Goal: Task Accomplishment & Management: Use online tool/utility

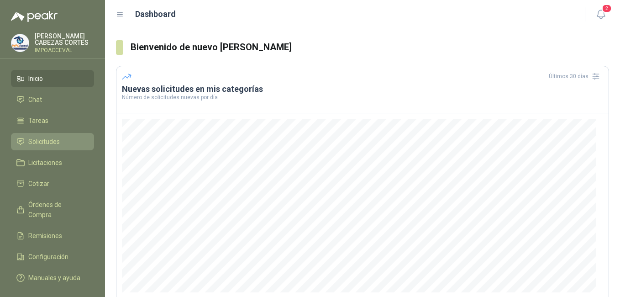
click at [32, 143] on span "Solicitudes" at bounding box center [44, 142] width 32 height 10
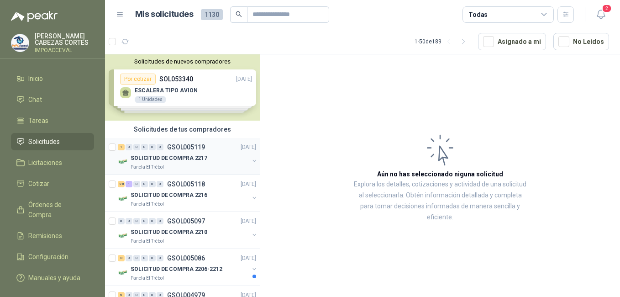
click at [191, 157] on p "SOLICITUD DE COMPRA 2217" at bounding box center [169, 158] width 77 height 9
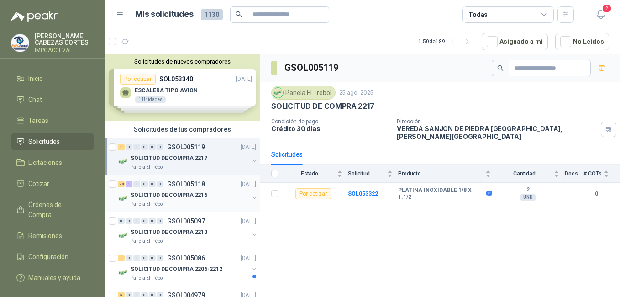
click at [159, 197] on p "SOLICITUD DE COMPRA 2216" at bounding box center [169, 195] width 77 height 9
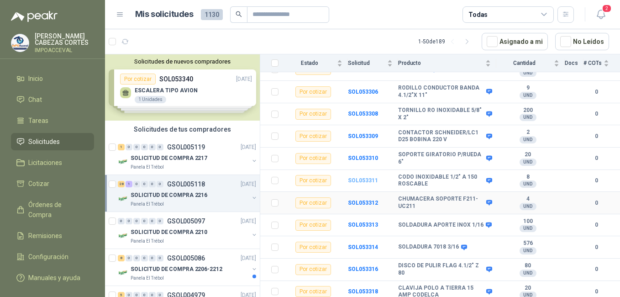
scroll to position [488, 0]
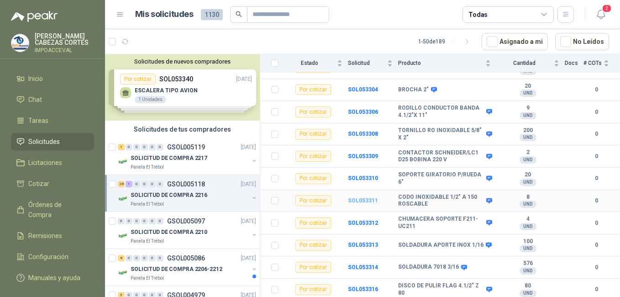
click at [356, 203] on b "SOL053311" at bounding box center [363, 200] width 30 height 6
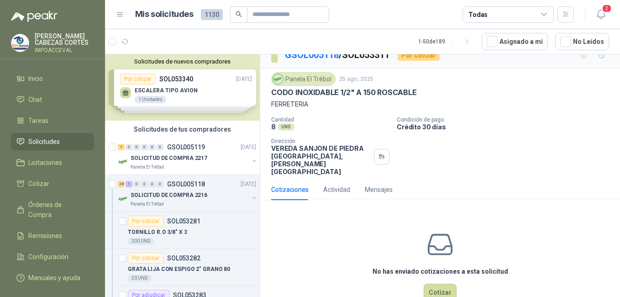
scroll to position [21, 0]
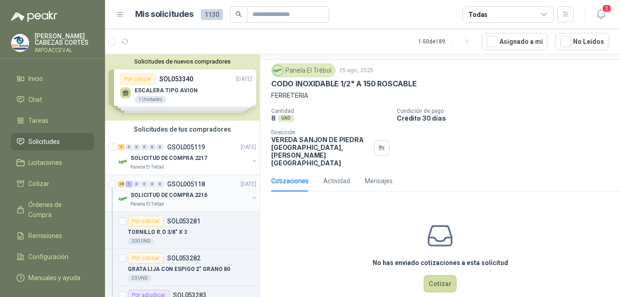
click at [169, 192] on p "SOLICITUD DE COMPRA 2216" at bounding box center [169, 195] width 77 height 9
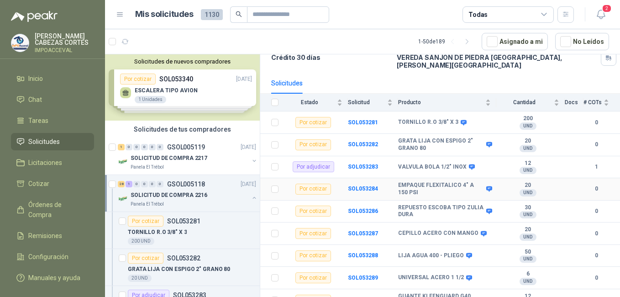
scroll to position [91, 0]
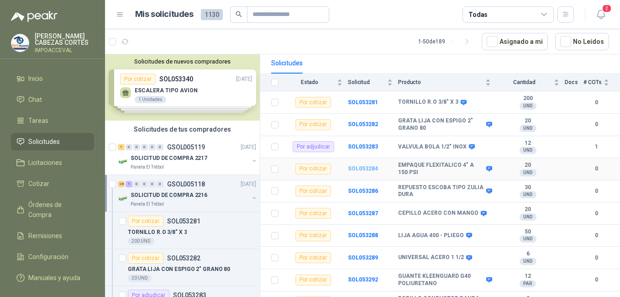
click at [359, 165] on b "SOL053284" at bounding box center [363, 168] width 30 height 6
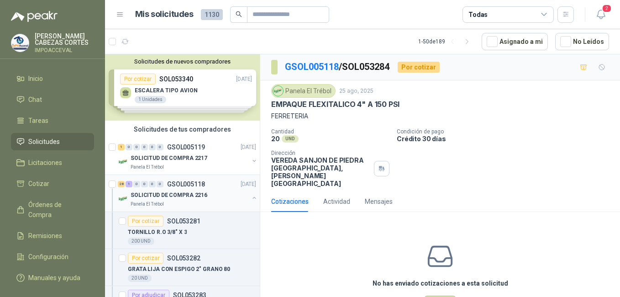
click at [156, 195] on p "SOLICITUD DE COMPRA 2216" at bounding box center [169, 195] width 77 height 9
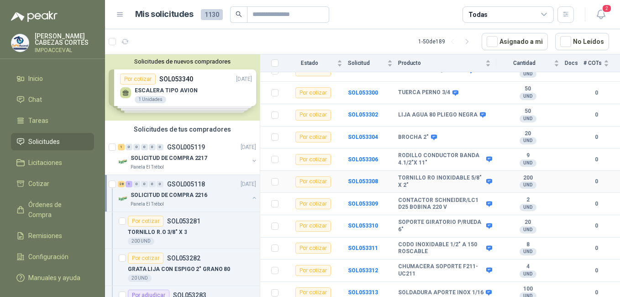
scroll to position [457, 0]
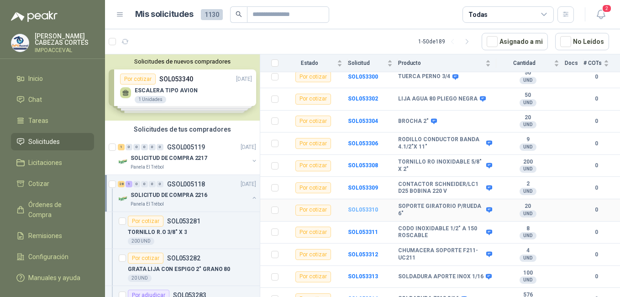
click at [368, 209] on b "SOL053310" at bounding box center [363, 209] width 30 height 6
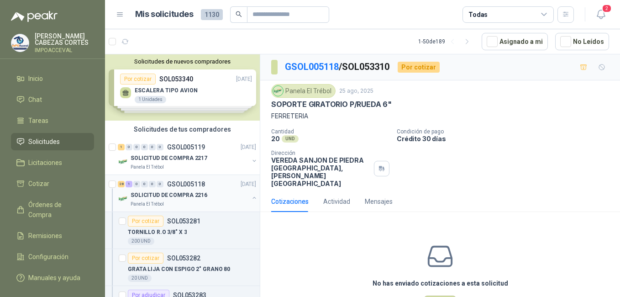
click at [171, 192] on p "SOLICITUD DE COMPRA 2216" at bounding box center [169, 195] width 77 height 9
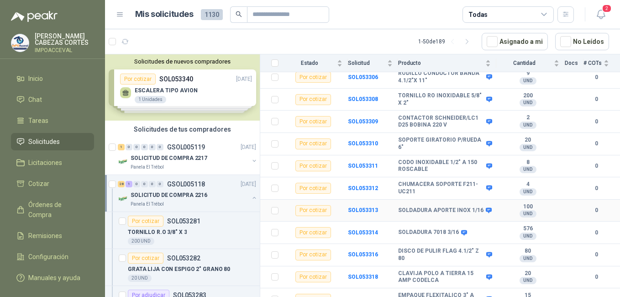
scroll to position [534, 0]
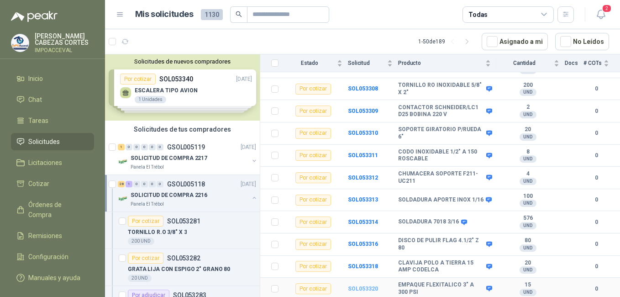
click at [360, 288] on b "SOL053320" at bounding box center [363, 288] width 30 height 6
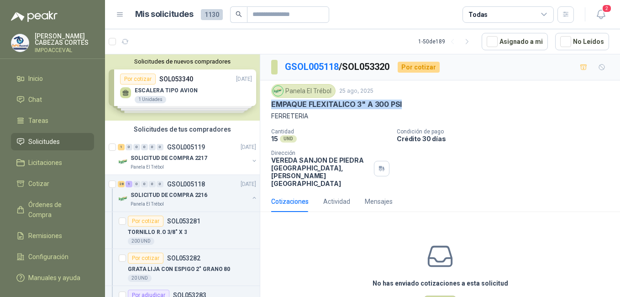
drag, startPoint x: 270, startPoint y: 102, endPoint x: 406, endPoint y: 104, distance: 136.1
click at [406, 104] on div "Panela El Trébol [DATE] EMPAQUE FLEXITALICO 3" A 300 PSI FERRETERIA Cantidad 15…" at bounding box center [440, 135] width 360 height 111
drag, startPoint x: 406, startPoint y: 104, endPoint x: 380, endPoint y: 104, distance: 26.0
copy p "EMPAQUE FLEXITALICO 3" A 300 PSI"
drag, startPoint x: 153, startPoint y: 195, endPoint x: 174, endPoint y: 192, distance: 21.3
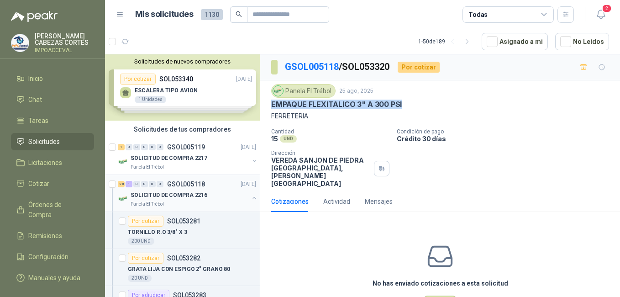
click at [153, 195] on p "SOLICITUD DE COMPRA 2216" at bounding box center [169, 195] width 77 height 9
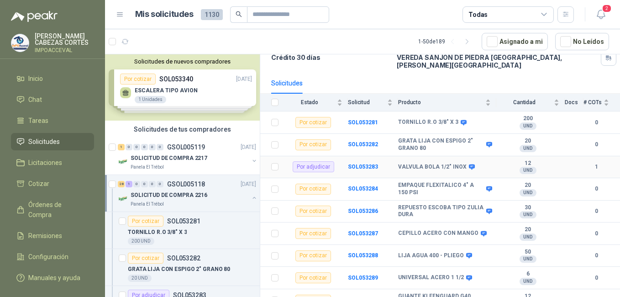
scroll to position [91, 0]
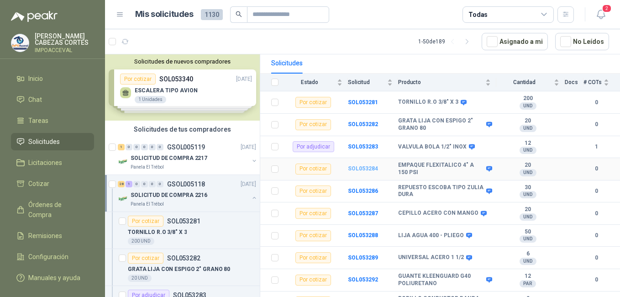
click at [367, 165] on b "SOL053284" at bounding box center [363, 168] width 30 height 6
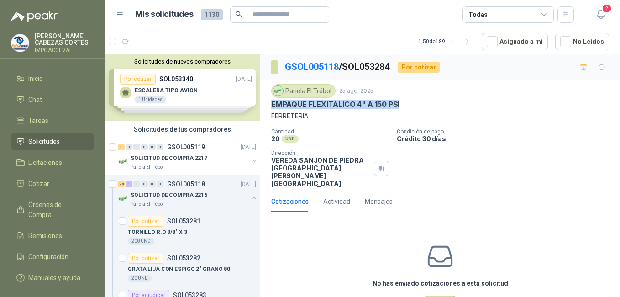
drag, startPoint x: 270, startPoint y: 105, endPoint x: 402, endPoint y: 106, distance: 131.6
click at [402, 106] on div "Panela El Trébol [DATE] EMPAQUE FLEXITALICO 4" A 150 PSI FERRETERIA Cantidad 20…" at bounding box center [440, 135] width 360 height 111
drag, startPoint x: 402, startPoint y: 106, endPoint x: 372, endPoint y: 104, distance: 29.7
copy p "EMPAQUE FLEXITALICO 4" A 150 PSI"
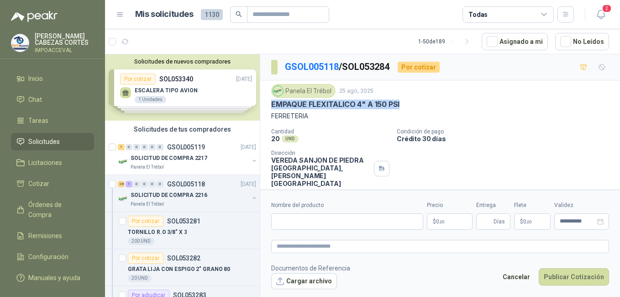
copy p "EMPAQUE FLEXITALICO 4" A 150 PSI"
click at [298, 223] on input "Nombre del producto" at bounding box center [347, 221] width 152 height 16
paste input "**********"
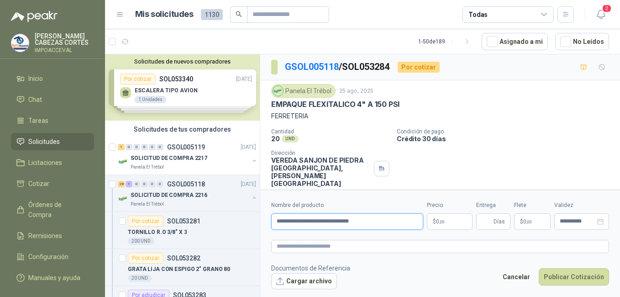
type input "**********"
click at [442, 223] on span ",00" at bounding box center [441, 221] width 5 height 5
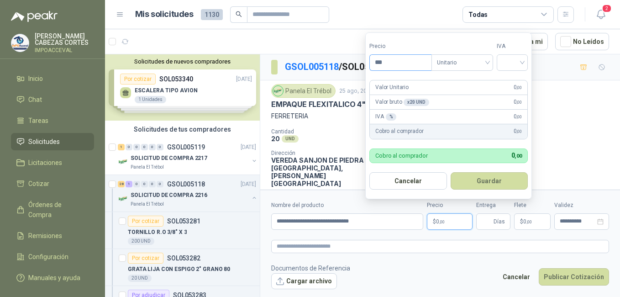
drag, startPoint x: 386, startPoint y: 60, endPoint x: 374, endPoint y: 59, distance: 11.5
click at [378, 59] on input "***" at bounding box center [401, 63] width 62 height 16
type input "********"
click at [512, 61] on input "search" at bounding box center [512, 62] width 20 height 14
click at [507, 81] on div "19%" at bounding box center [514, 81] width 17 height 10
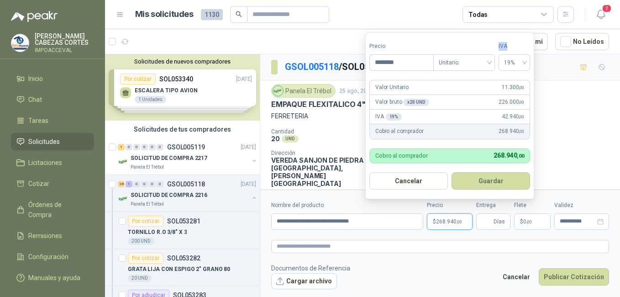
drag, startPoint x: 458, startPoint y: 36, endPoint x: 518, endPoint y: 37, distance: 59.4
click at [518, 37] on form "Precio ******** Tipo Unitario IVA 19% Valor Unitario 11.300 ,00 Valor bruto x 2…" at bounding box center [449, 115] width 169 height 167
click at [491, 178] on button "Guardar" at bounding box center [491, 180] width 79 height 17
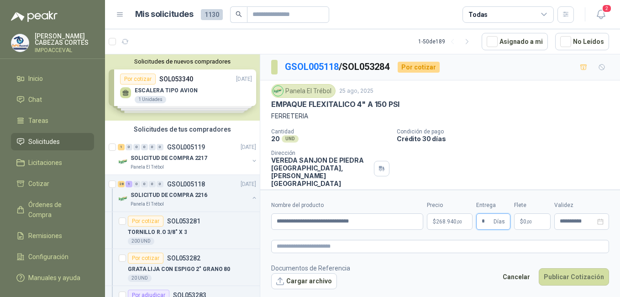
type input "*"
click at [527, 221] on span ",00" at bounding box center [529, 221] width 5 height 5
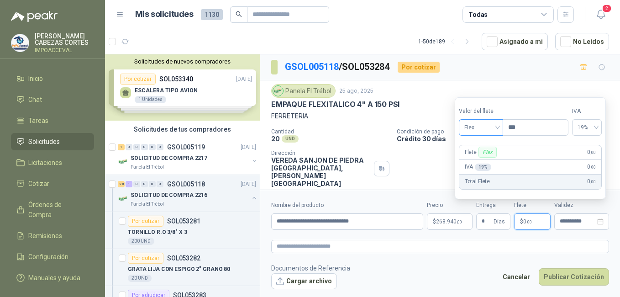
click at [488, 133] on span "Flex" at bounding box center [481, 128] width 33 height 14
click at [485, 159] on div "Incluido" at bounding box center [482, 161] width 32 height 10
click at [515, 108] on label "Precio" at bounding box center [536, 111] width 68 height 9
click at [527, 220] on span ",00" at bounding box center [529, 221] width 5 height 5
click at [488, 114] on label "Valor del flete" at bounding box center [480, 111] width 46 height 9
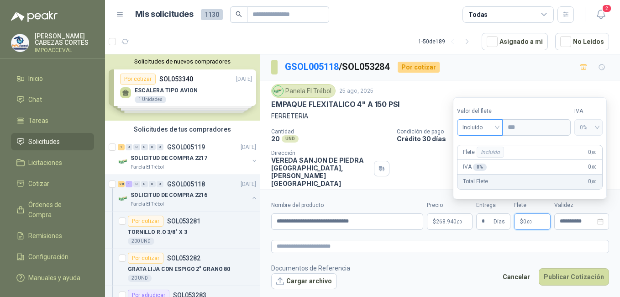
click at [477, 132] on span "Incluido" at bounding box center [480, 128] width 35 height 14
click at [477, 161] on div "Incluido" at bounding box center [481, 161] width 33 height 10
click at [570, 222] on input "**********" at bounding box center [578, 221] width 36 height 6
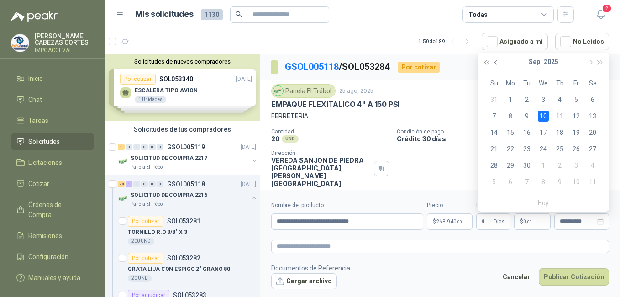
click at [495, 62] on span "button" at bounding box center [497, 62] width 5 height 5
type input "**********"
click at [497, 179] on div "31" at bounding box center [494, 181] width 11 height 11
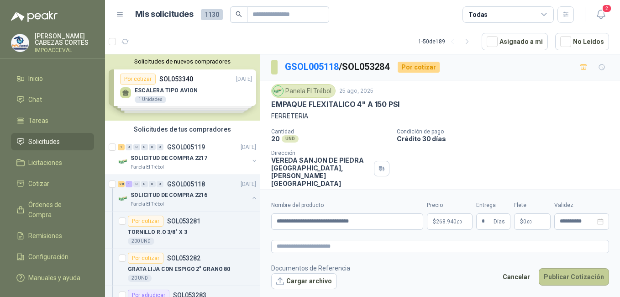
click at [578, 277] on button "Publicar Cotización" at bounding box center [574, 276] width 70 height 17
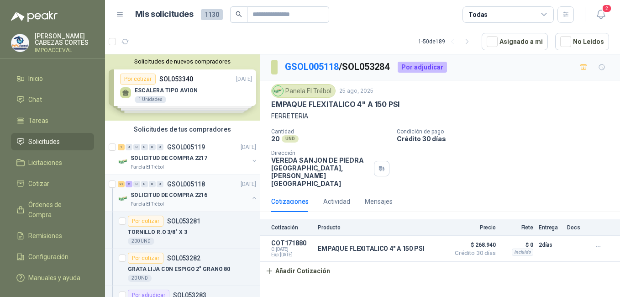
click at [153, 189] on div "27 2 0 0 0 0 GSOL005118 [DATE]" at bounding box center [188, 184] width 140 height 11
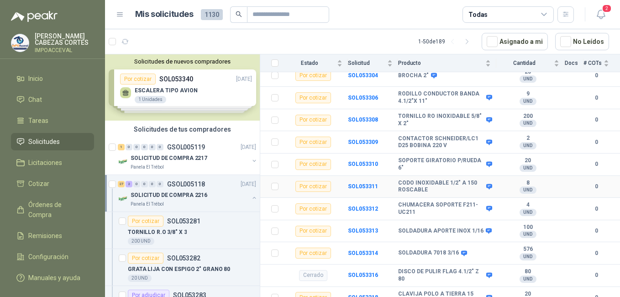
scroll to position [534, 0]
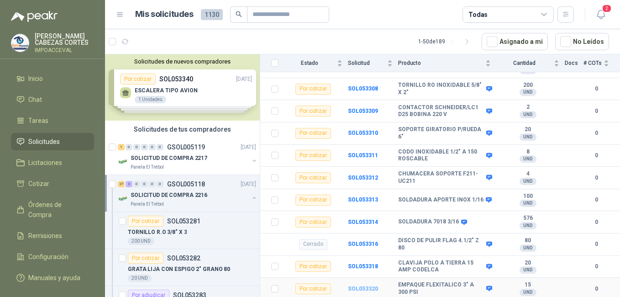
click at [363, 286] on b "SOL053320" at bounding box center [363, 288] width 30 height 6
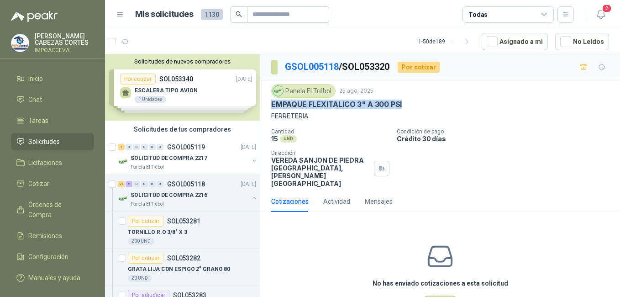
drag, startPoint x: 272, startPoint y: 103, endPoint x: 404, endPoint y: 105, distance: 132.0
click at [404, 105] on div "EMPAQUE FLEXITALICO 3" A 300 PSI" at bounding box center [440, 105] width 338 height 10
drag, startPoint x: 404, startPoint y: 105, endPoint x: 387, endPoint y: 104, distance: 17.4
copy p "EMPAQUE FLEXITALICO 3" A 300 PSI"
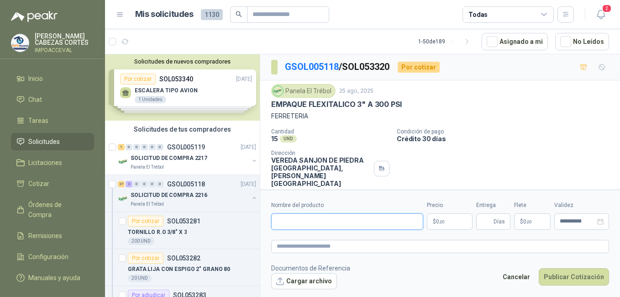
click at [293, 216] on input "Nombre del producto" at bounding box center [347, 221] width 152 height 16
paste input "**********"
type input "**********"
click at [439, 222] on span "0 ,00" at bounding box center [440, 221] width 9 height 5
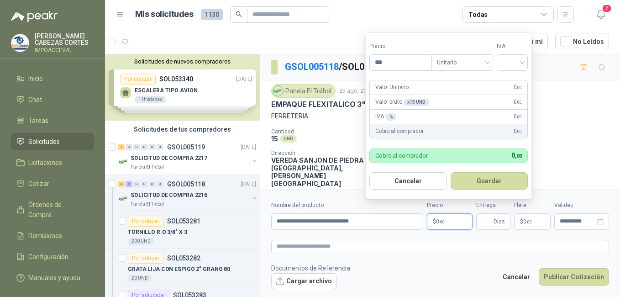
drag, startPoint x: 390, startPoint y: 62, endPoint x: 352, endPoint y: 59, distance: 38.0
click at [362, 61] on body "[PERSON_NAME] IMPOACCEVAL Inicio Chat Tareas Solicitudes Licitaciones Cotizar Ó…" at bounding box center [310, 148] width 620 height 297
type input "********"
drag, startPoint x: 509, startPoint y: 62, endPoint x: 510, endPoint y: 68, distance: 6.0
click at [510, 62] on input "search" at bounding box center [512, 62] width 20 height 14
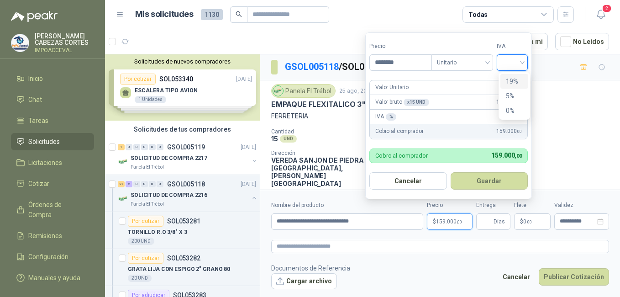
click at [510, 82] on div "19%" at bounding box center [514, 81] width 17 height 10
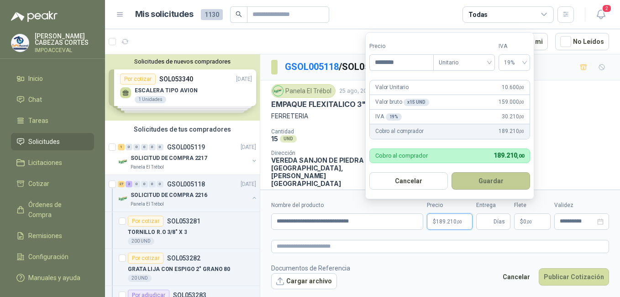
click at [486, 180] on button "Guardar" at bounding box center [491, 180] width 79 height 17
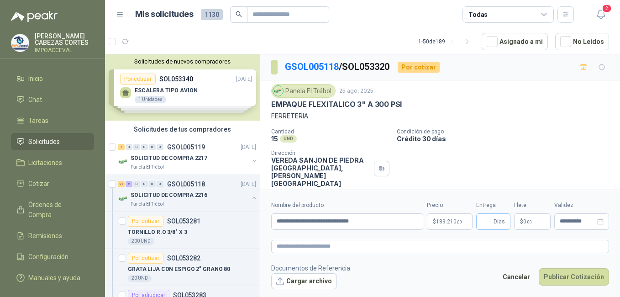
click at [493, 220] on span "Días" at bounding box center [493, 221] width 34 height 16
type input "*"
click at [537, 220] on p "$ 0 ,00" at bounding box center [532, 221] width 37 height 16
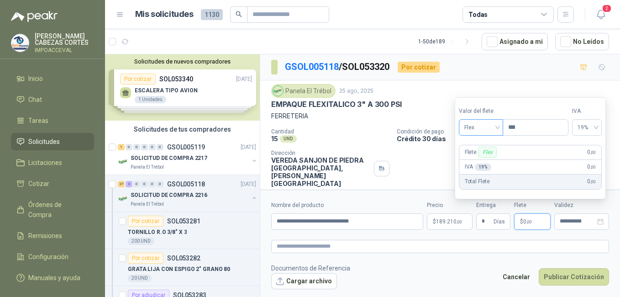
click at [469, 128] on span "Flex" at bounding box center [481, 128] width 33 height 14
click at [466, 160] on div "Incluido" at bounding box center [482, 161] width 32 height 10
click at [533, 222] on p "$ 0 ,00" at bounding box center [532, 221] width 37 height 16
click at [546, 220] on p "$ 0 ,00" at bounding box center [532, 221] width 37 height 16
click at [529, 217] on p "$ 0 ,00" at bounding box center [532, 221] width 37 height 16
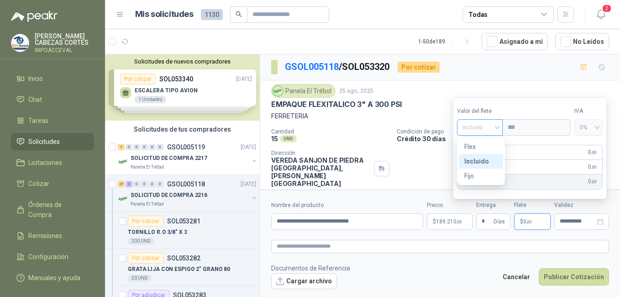
click at [485, 129] on span "Incluido" at bounding box center [480, 128] width 35 height 14
click at [481, 164] on div "Incluido" at bounding box center [481, 161] width 33 height 10
click at [477, 162] on div "IVA 0 % 0 ,00" at bounding box center [530, 167] width 145 height 15
click at [542, 109] on label "Precio" at bounding box center [536, 111] width 68 height 9
click at [524, 220] on span "0 ,00" at bounding box center [527, 221] width 9 height 5
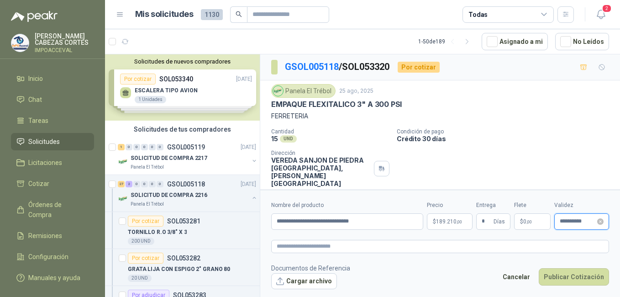
click at [575, 223] on input "**********" at bounding box center [578, 221] width 36 height 6
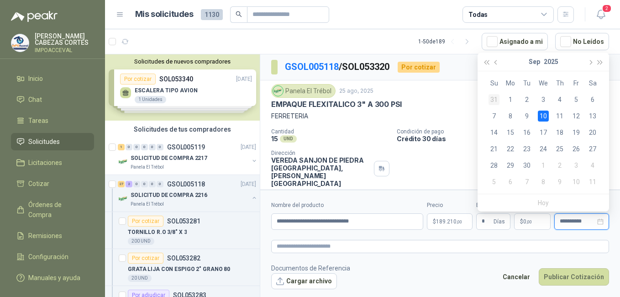
type input "**********"
click at [493, 105] on div "31" at bounding box center [494, 99] width 11 height 11
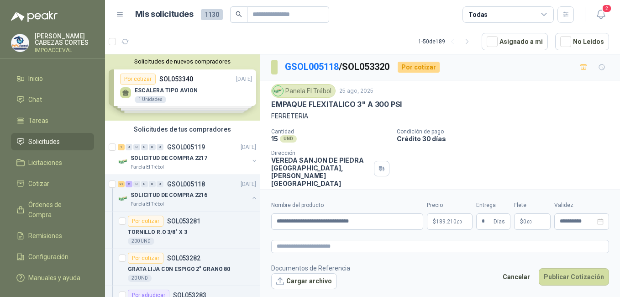
click at [537, 127] on div "Panela El Trébol [DATE] EMPAQUE FLEXITALICO 3" A 300 PSI FERRETERIA Cantidad 15…" at bounding box center [440, 135] width 338 height 103
click at [575, 280] on button "Publicar Cotización" at bounding box center [574, 276] width 70 height 17
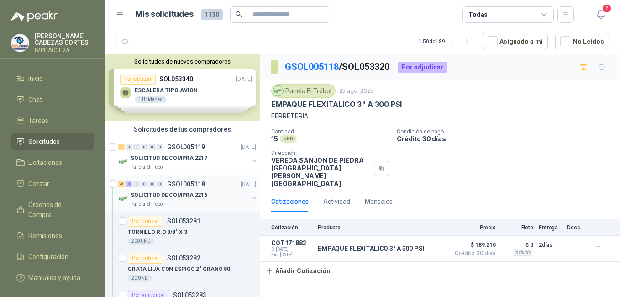
click at [166, 194] on p "SOLICITUD DE COMPRA 2216" at bounding box center [169, 195] width 77 height 9
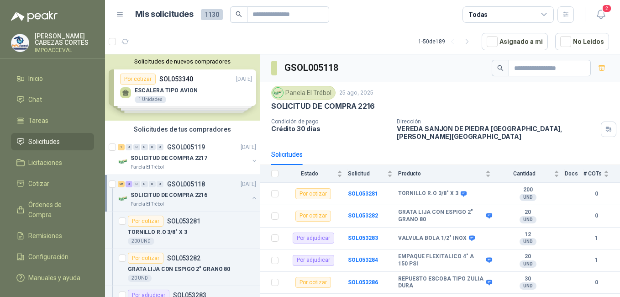
click at [415, 93] on div "Panela El Trébol [DATE]" at bounding box center [440, 93] width 338 height 14
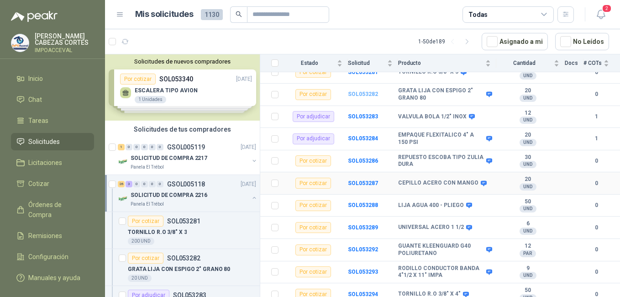
scroll to position [137, 0]
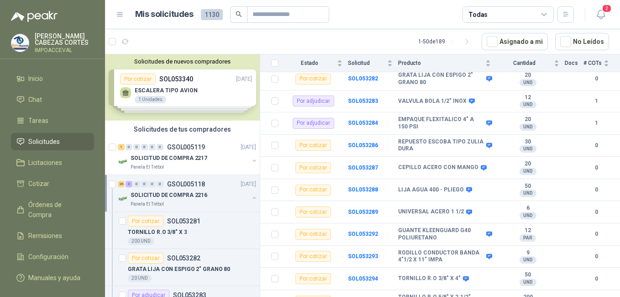
click at [160, 195] on p "SOLICITUD DE COMPRA 2216" at bounding box center [169, 195] width 77 height 9
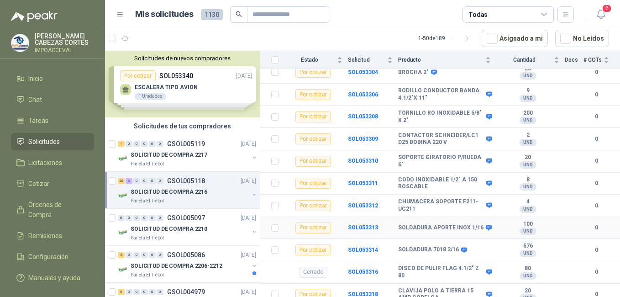
scroll to position [534, 0]
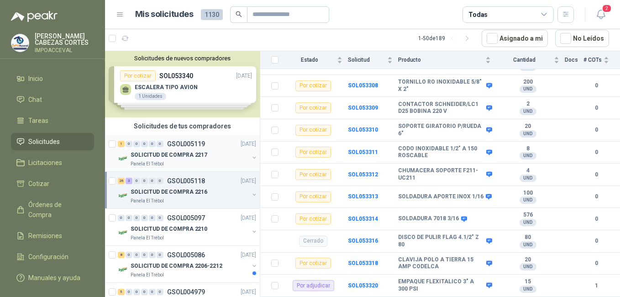
click at [192, 157] on p "SOLICITUD DE COMPRA 2217" at bounding box center [169, 155] width 77 height 9
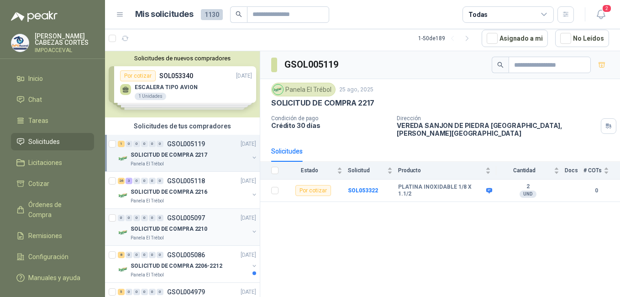
click at [167, 233] on p "SOLICITUD DE COMPRA 2210" at bounding box center [169, 229] width 77 height 9
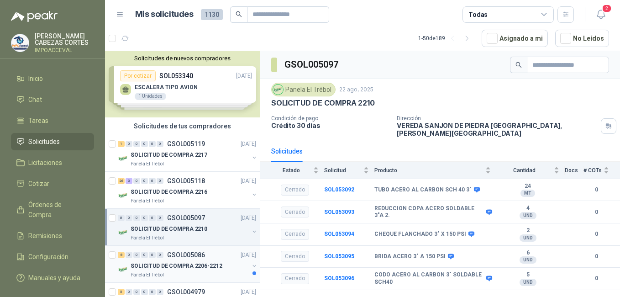
click at [168, 261] on div "SOLICITUD DE COMPRA 2206-2212" at bounding box center [190, 265] width 118 height 11
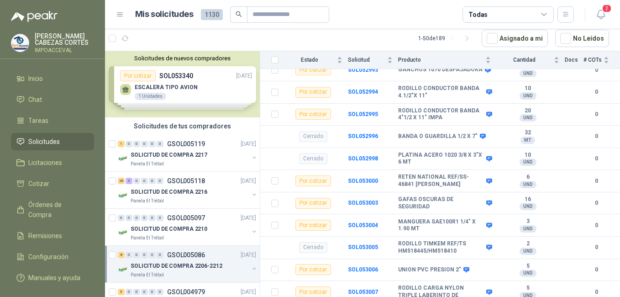
scroll to position [46, 0]
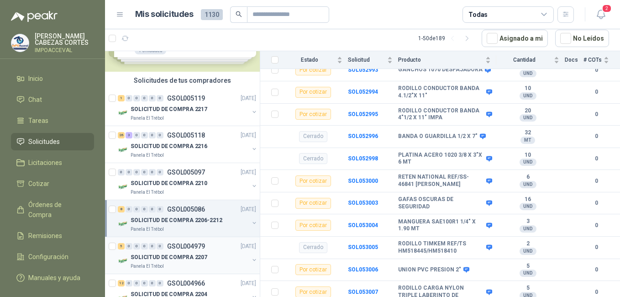
click at [183, 252] on div "SOLICITUD DE COMPRA 2207" at bounding box center [190, 257] width 118 height 11
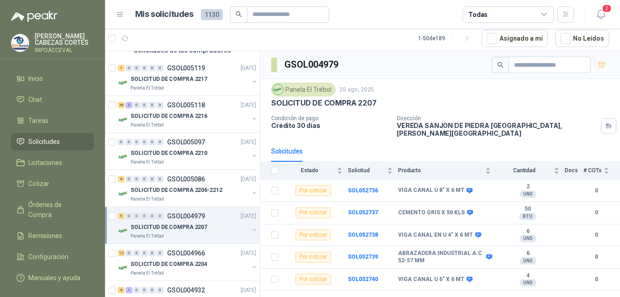
scroll to position [91, 0]
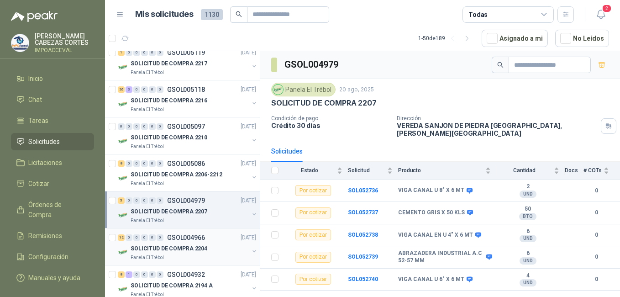
click at [178, 244] on p "SOLICITUD DE COMPRA 2204" at bounding box center [169, 248] width 77 height 9
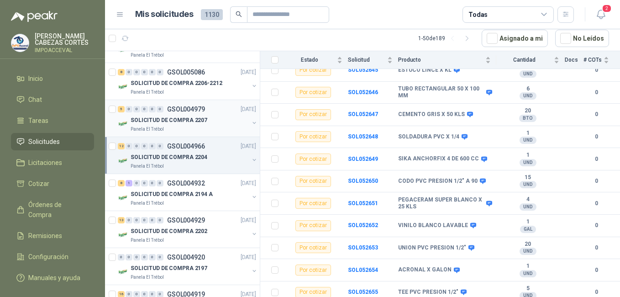
scroll to position [228, 0]
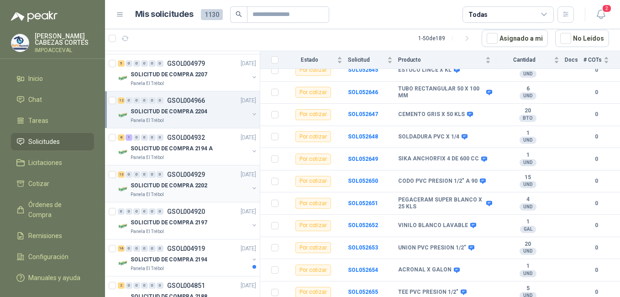
click at [171, 193] on div "Panela El Trébol" at bounding box center [190, 194] width 118 height 7
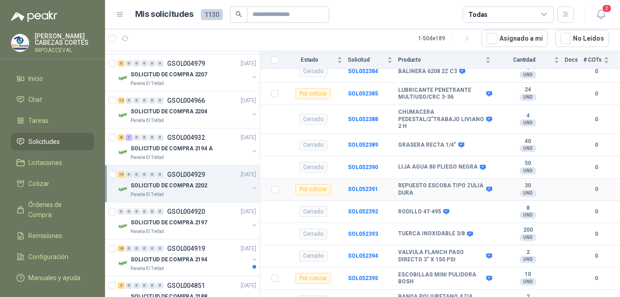
scroll to position [274, 0]
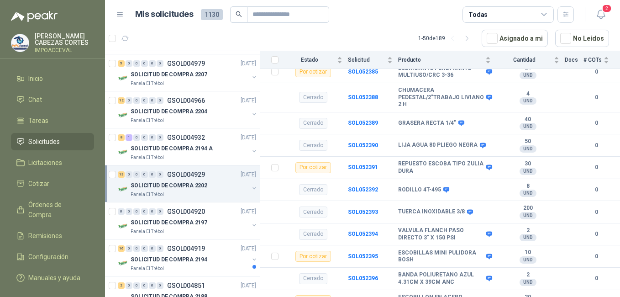
click at [41, 136] on link "Solicitudes" at bounding box center [52, 141] width 83 height 17
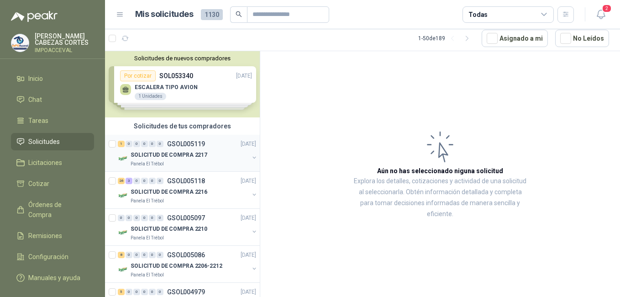
click at [152, 148] on div "1 0 0 0 0 0 GSOL005119 [DATE]" at bounding box center [188, 143] width 140 height 11
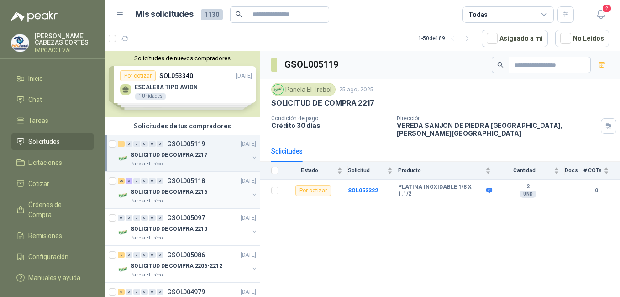
click at [183, 188] on p "SOLICITUD DE COMPRA 2216" at bounding box center [169, 192] width 77 height 9
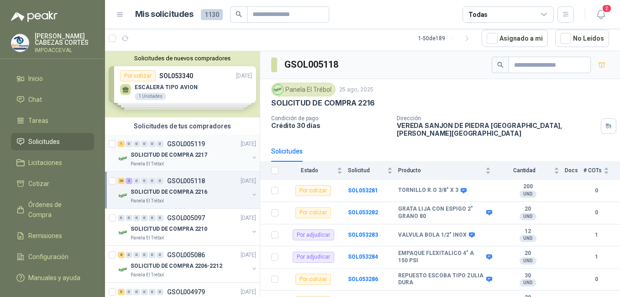
click at [166, 148] on div "1 0 0 0 0 0 GSOL005119 [DATE]" at bounding box center [188, 143] width 140 height 11
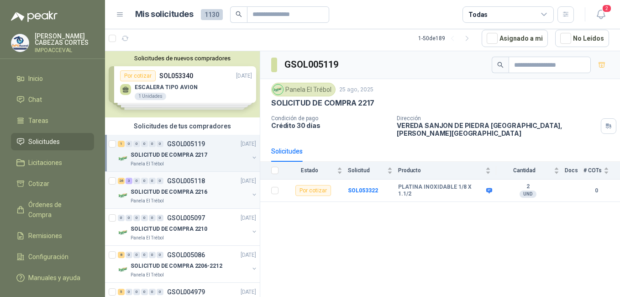
click at [152, 192] on p "SOLICITUD DE COMPRA 2216" at bounding box center [169, 192] width 77 height 9
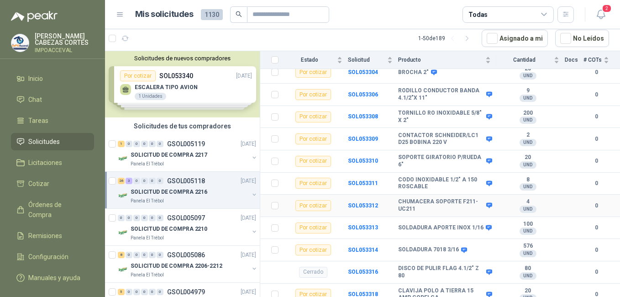
scroll to position [534, 0]
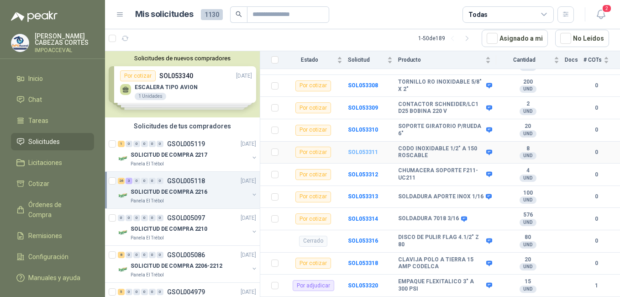
click at [366, 150] on b "SOL053311" at bounding box center [363, 152] width 30 height 6
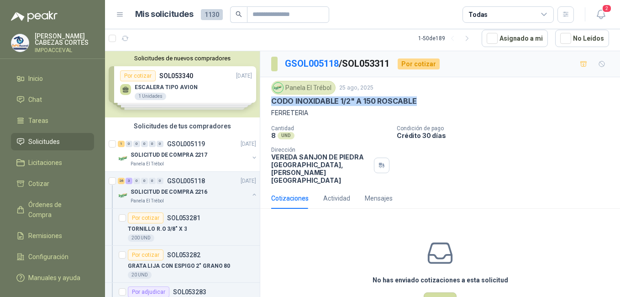
drag, startPoint x: 269, startPoint y: 101, endPoint x: 416, endPoint y: 101, distance: 146.6
click at [416, 101] on div "Panela El Trébol [DATE] CODO INOXIDABLE 1/2" A 150 ROSCABLE FERRETERIA Cantidad…" at bounding box center [440, 132] width 360 height 111
drag, startPoint x: 416, startPoint y: 101, endPoint x: 399, endPoint y: 100, distance: 16.5
copy p "CODO INOXIDABLE 1/2" A 150 ROSCABLE"
click at [433, 292] on button "Cotizar" at bounding box center [440, 300] width 33 height 17
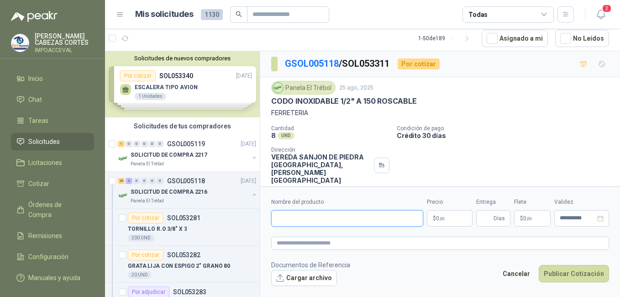
click at [289, 219] on input "Nombre del producto" at bounding box center [347, 218] width 152 height 16
paste input "**********"
type input "**********"
click at [443, 223] on p "$ 0 ,00" at bounding box center [450, 218] width 46 height 16
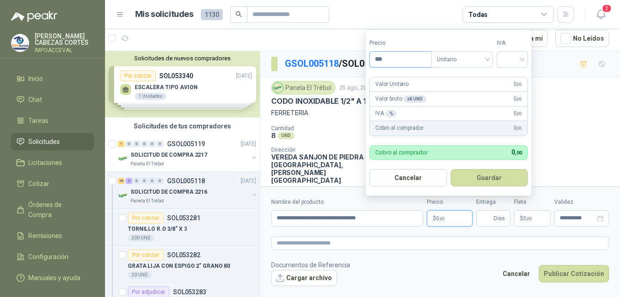
click at [387, 61] on input "***" at bounding box center [401, 60] width 62 height 16
drag, startPoint x: 387, startPoint y: 61, endPoint x: 367, endPoint y: 61, distance: 19.6
click at [368, 61] on form "Precio *** Tipo Unitario IVA Valor Unitario 0 ,00 Valor bruto x 8 UND  0 ,00 I…" at bounding box center [448, 112] width 167 height 167
type input "*******"
click at [514, 61] on input "search" at bounding box center [512, 59] width 20 height 14
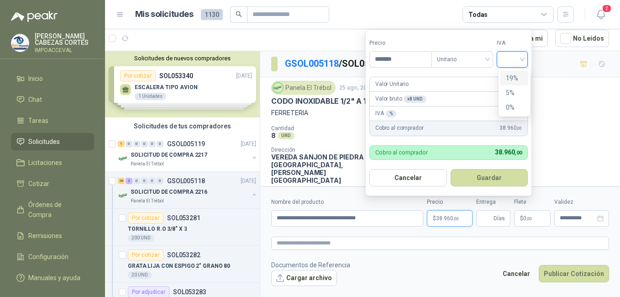
click at [512, 79] on div "19%" at bounding box center [514, 78] width 17 height 10
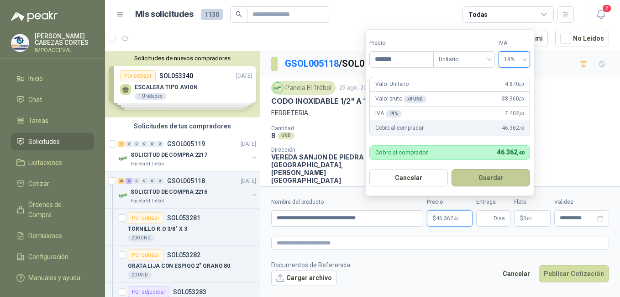
click at [489, 179] on button "Guardar" at bounding box center [491, 177] width 79 height 17
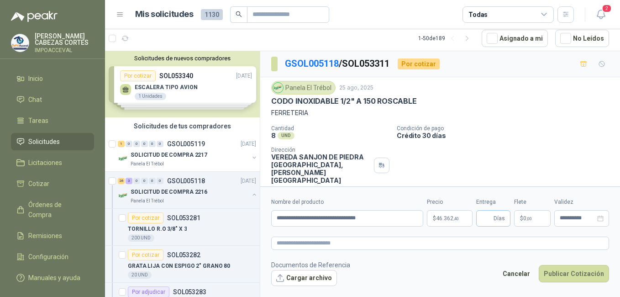
click at [496, 217] on span "Días" at bounding box center [499, 219] width 11 height 16
type input "*"
click at [525, 219] on span "0 ,00" at bounding box center [527, 218] width 9 height 5
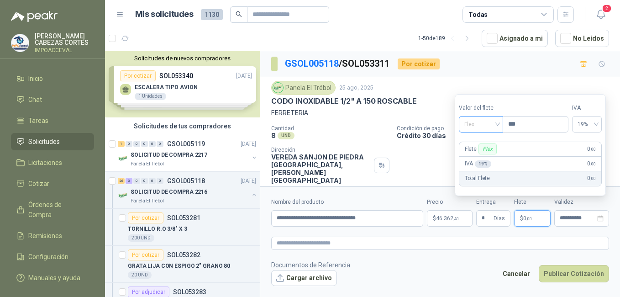
click at [477, 126] on span "Flex" at bounding box center [481, 124] width 33 height 14
click at [477, 159] on div "Incluido" at bounding box center [482, 158] width 32 height 10
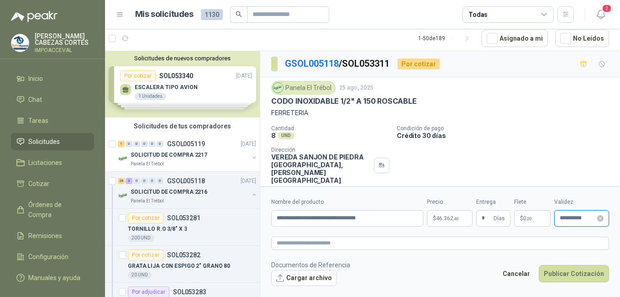
click at [582, 216] on input "**********" at bounding box center [578, 218] width 36 height 6
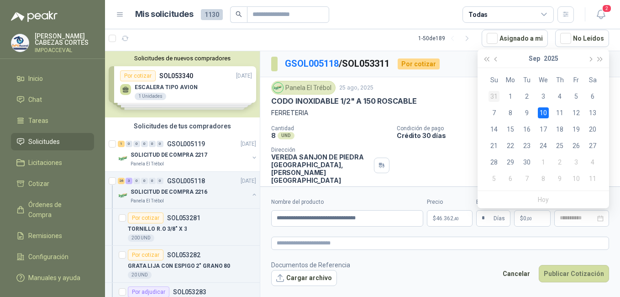
click at [497, 97] on div "31" at bounding box center [494, 96] width 11 height 11
type input "**********"
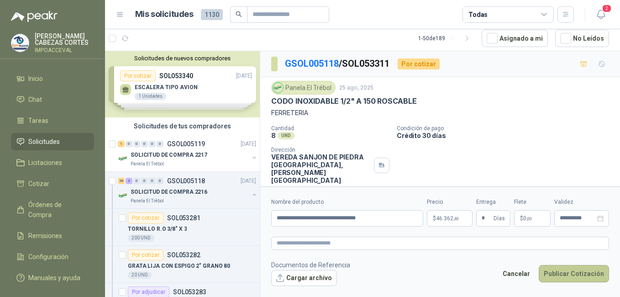
click at [579, 276] on button "Publicar Cotización" at bounding box center [574, 273] width 70 height 17
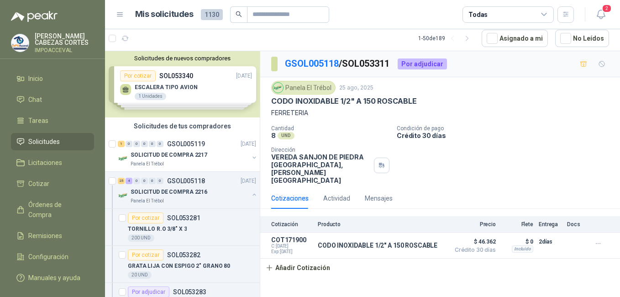
click at [335, 101] on p "CODO INOXIDABLE 1/2" A 150 ROSCABLE" at bounding box center [344, 101] width 146 height 10
click at [418, 65] on div "Por adjudicar" at bounding box center [422, 63] width 49 height 11
click at [479, 247] on span "Crédito 30 días" at bounding box center [473, 249] width 46 height 5
